Goal: Communication & Community: Share content

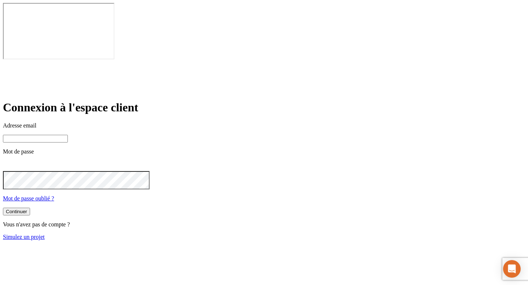
click at [68, 135] on input at bounding box center [35, 139] width 65 height 8
paste input "[PERSON_NAME][DOMAIN_NAME][EMAIL_ADDRESS][DOMAIN_NAME]"
type input "[PERSON_NAME][DOMAIN_NAME][EMAIL_ADDRESS][DOMAIN_NAME]"
click at [3, 209] on button "Continuer" at bounding box center [16, 213] width 27 height 8
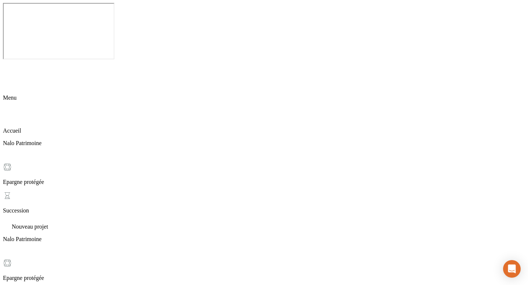
type input "estelmemana@gmail.com"
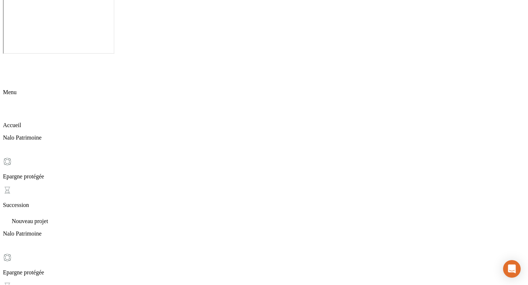
scroll to position [7, 0]
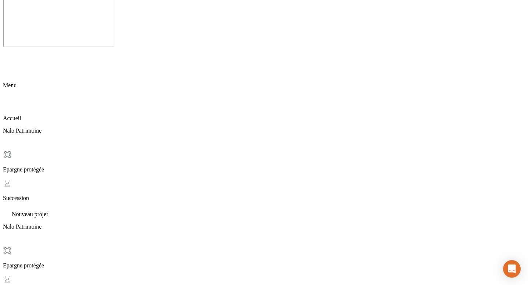
scroll to position [14, 0]
